Goal: Information Seeking & Learning: Learn about a topic

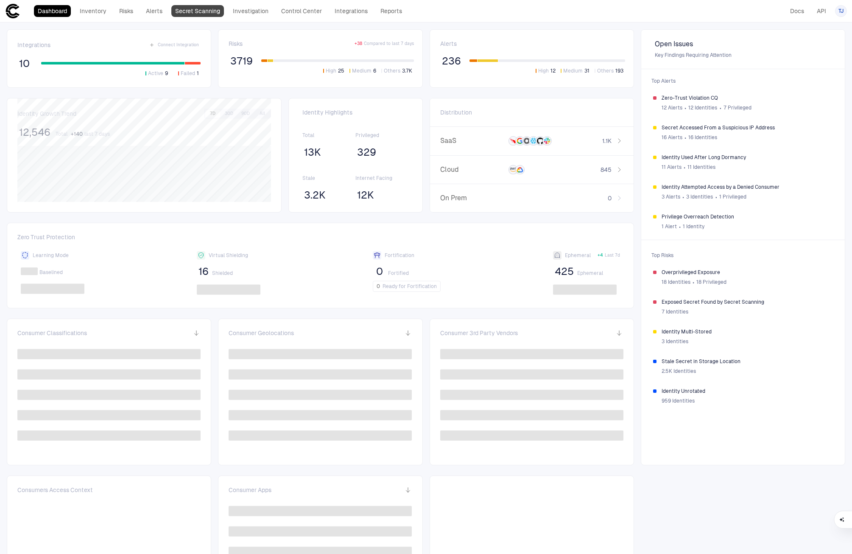
click at [198, 16] on link "Secret Scanning" at bounding box center [197, 11] width 53 height 12
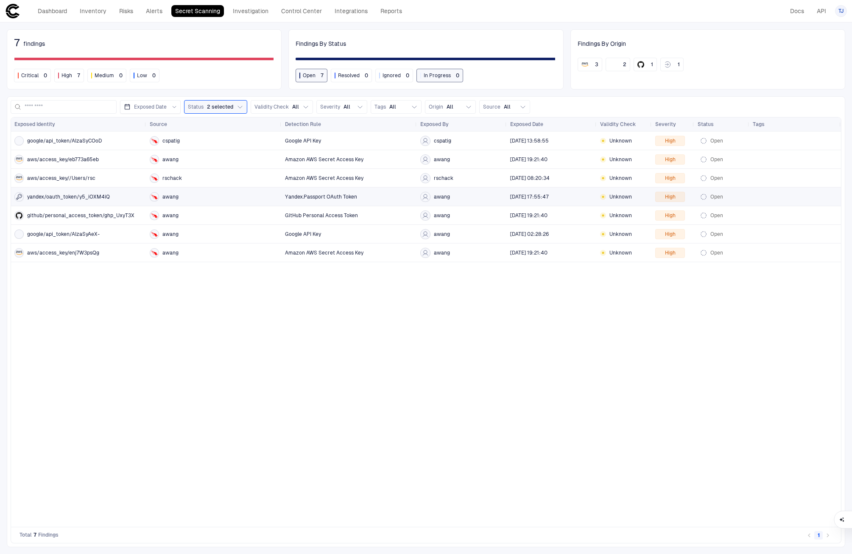
click at [218, 200] on div "awang" at bounding box center [214, 196] width 129 height 9
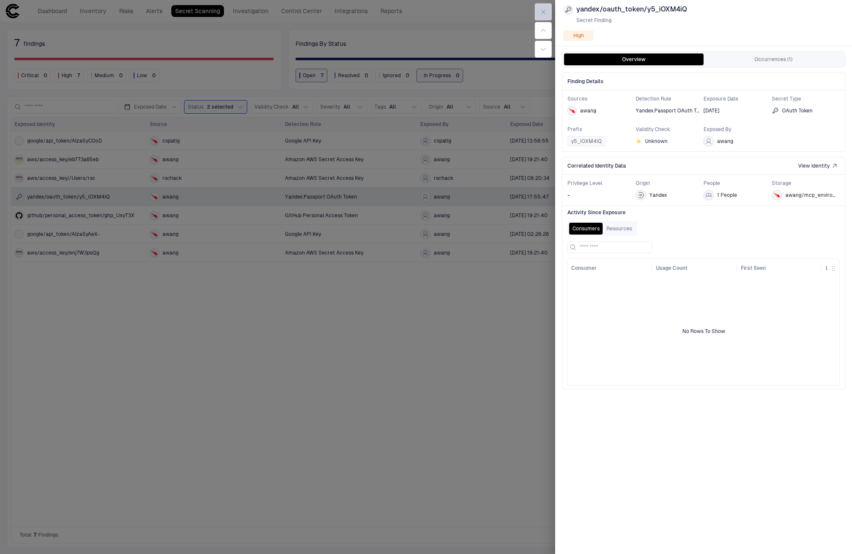
click at [544, 10] on icon "button" at bounding box center [544, 12] width 4 height 4
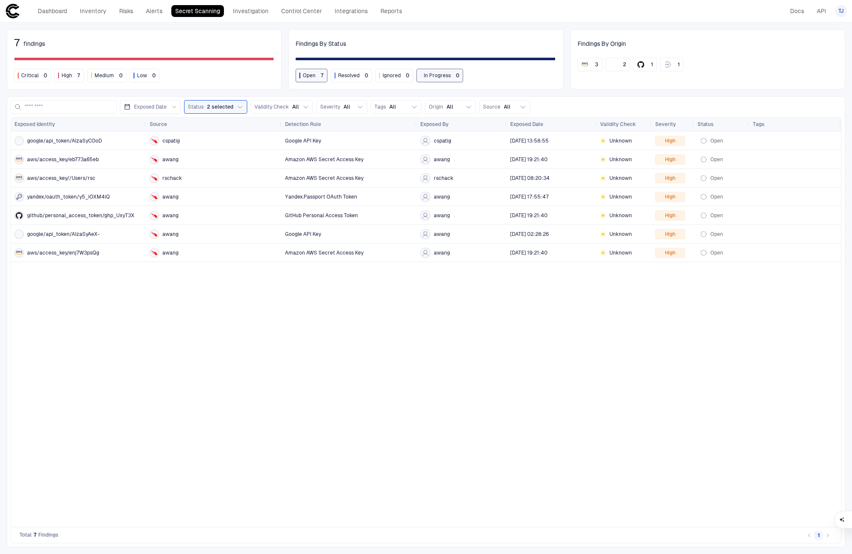
click at [205, 325] on div "google/api_token/AIzaSyCOoD cspatig Google API Key cspatig [DATE] 13:58:55 Unkn…" at bounding box center [426, 329] width 830 height 395
click at [239, 107] on icon "button" at bounding box center [240, 107] width 7 height 7
click at [247, 331] on div "google/api_token/AIzaSyCOoD cspatig Google API Key cspatig [DATE] 13:58:55 Unkn…" at bounding box center [426, 329] width 830 height 395
click at [410, 22] on header "Dashboard Inventory Risks Alerts Secret Scanning Investigation Control Center I…" at bounding box center [426, 11] width 852 height 22
click at [392, 16] on link "Reports" at bounding box center [391, 11] width 29 height 12
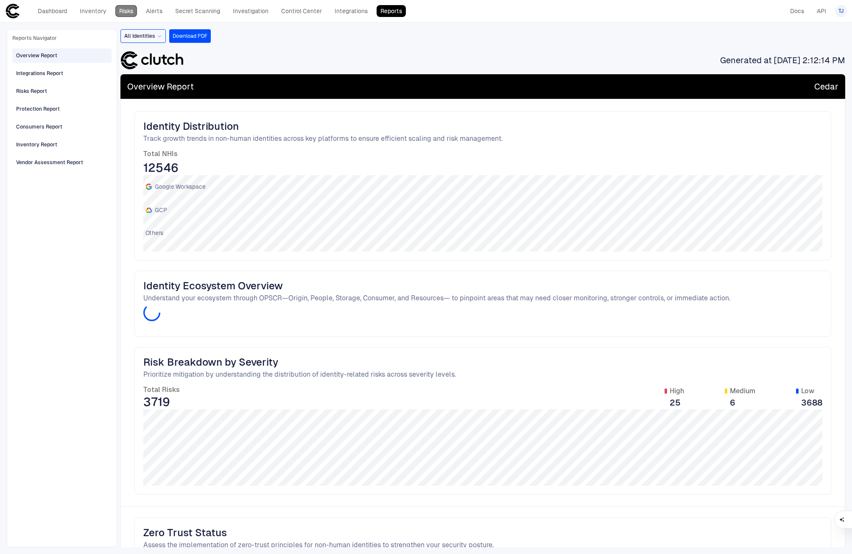
click at [124, 10] on link "Risks" at bounding box center [126, 11] width 22 height 12
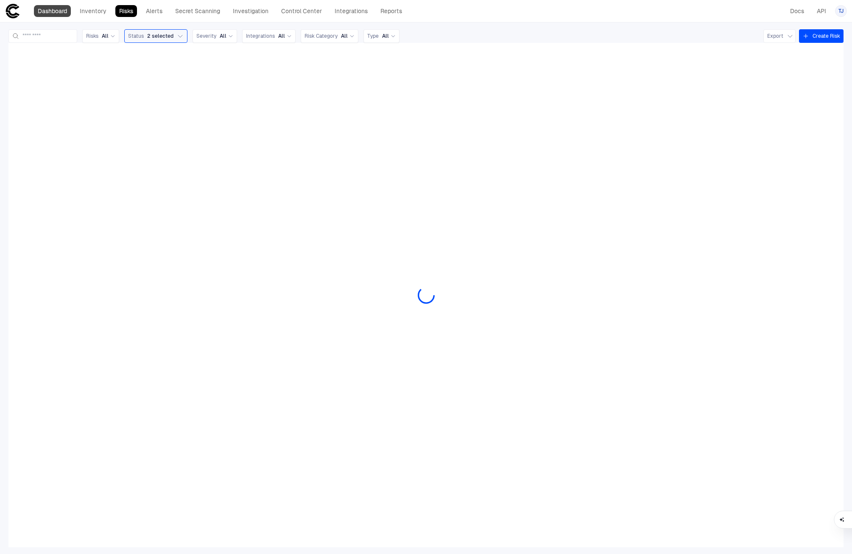
click at [42, 14] on link "Dashboard" at bounding box center [52, 11] width 37 height 12
